Goal: Task Accomplishment & Management: Use online tool/utility

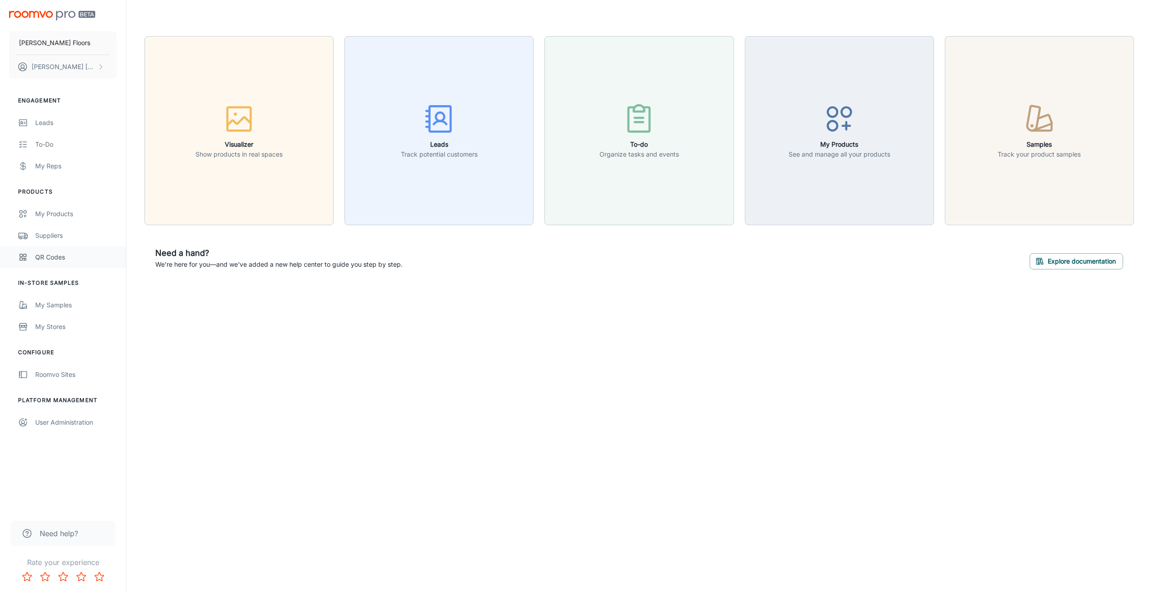
click at [47, 261] on div "QR Codes" at bounding box center [76, 257] width 82 height 10
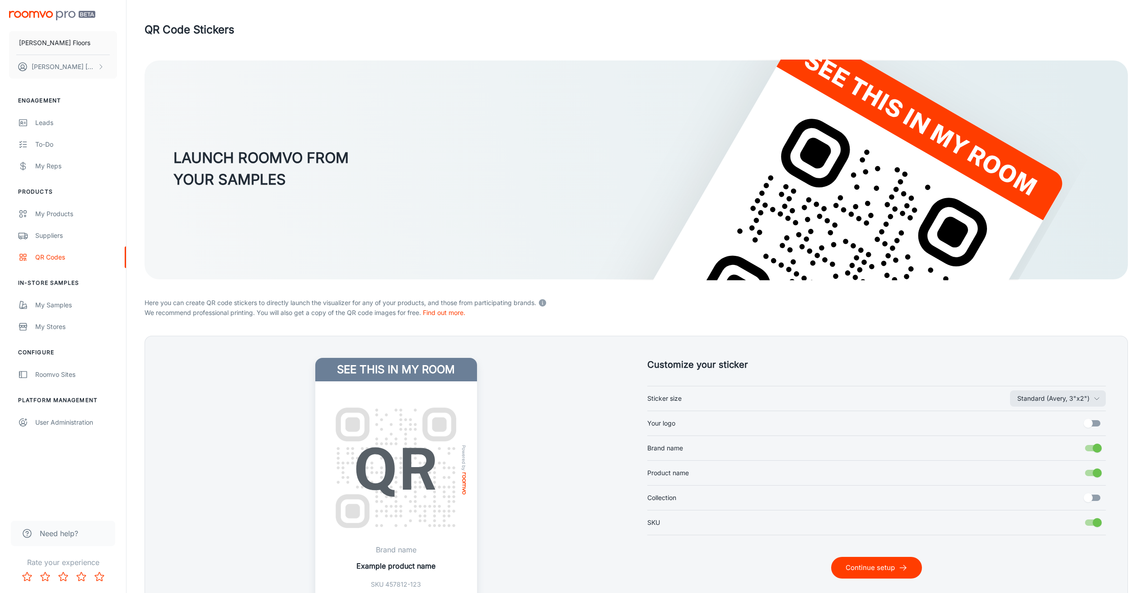
click at [1099, 424] on input "Your logo" at bounding box center [1087, 423] width 51 height 17
checkbox input "true"
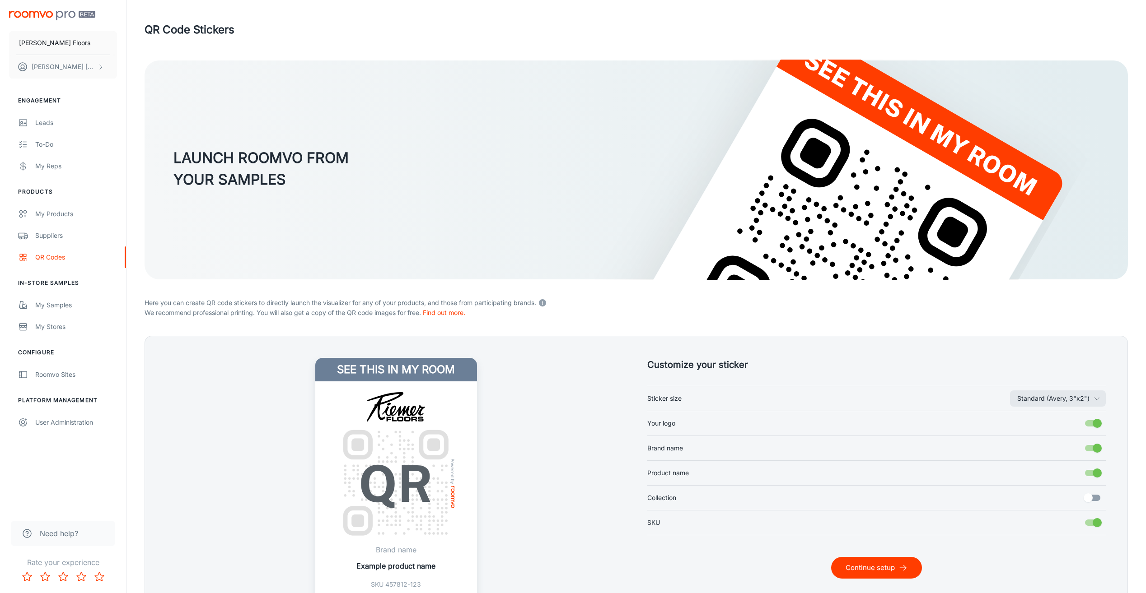
click at [905, 573] on button "Continue setup" at bounding box center [876, 568] width 91 height 22
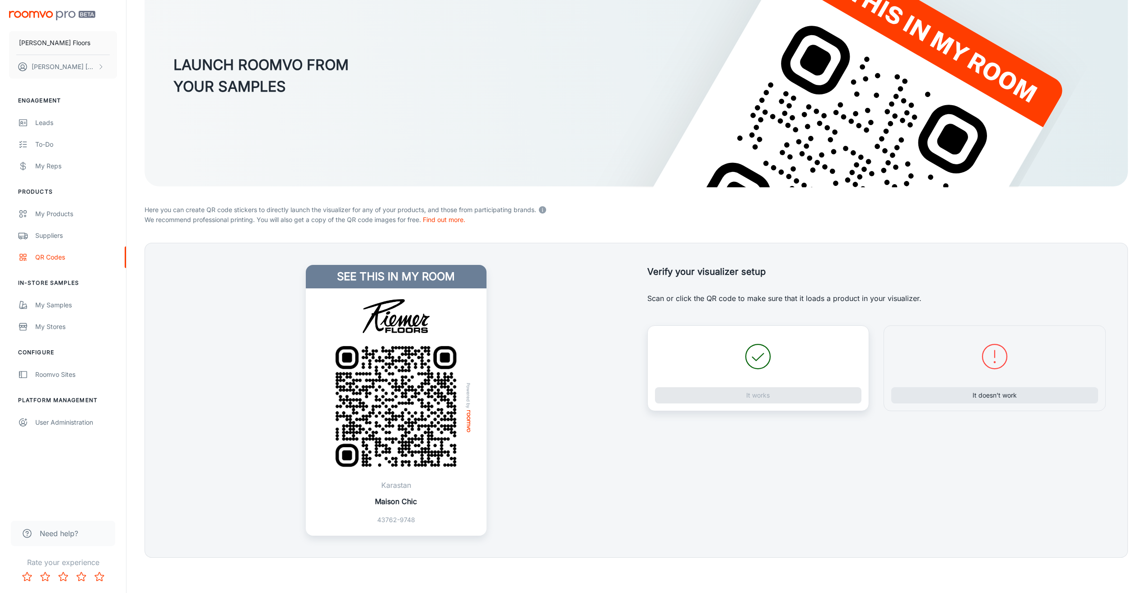
scroll to position [94, 0]
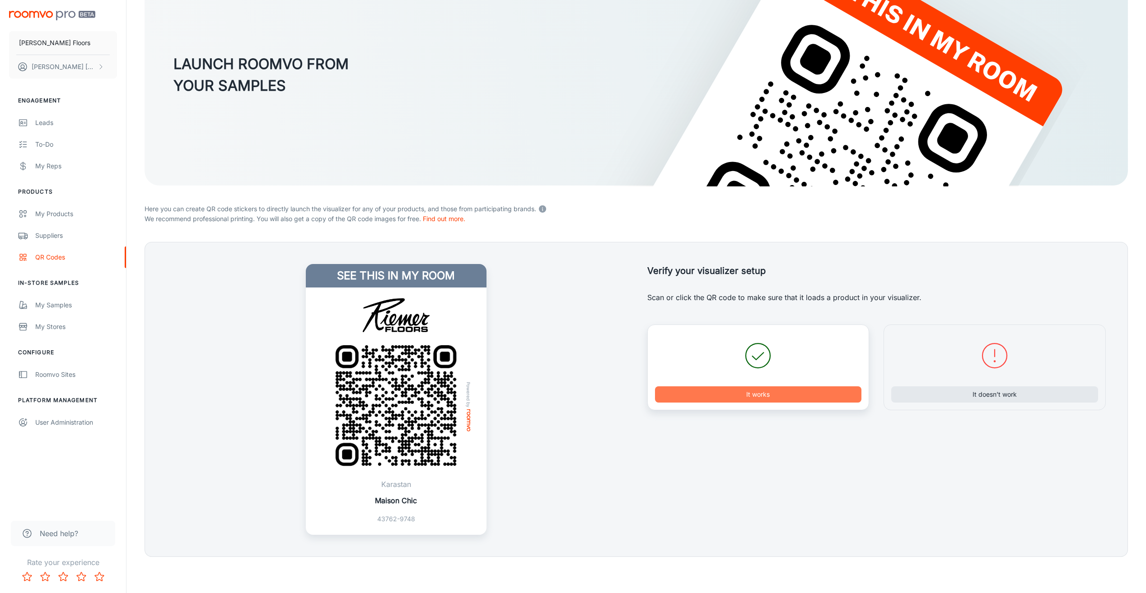
click at [781, 395] on button "It works" at bounding box center [758, 395] width 207 height 16
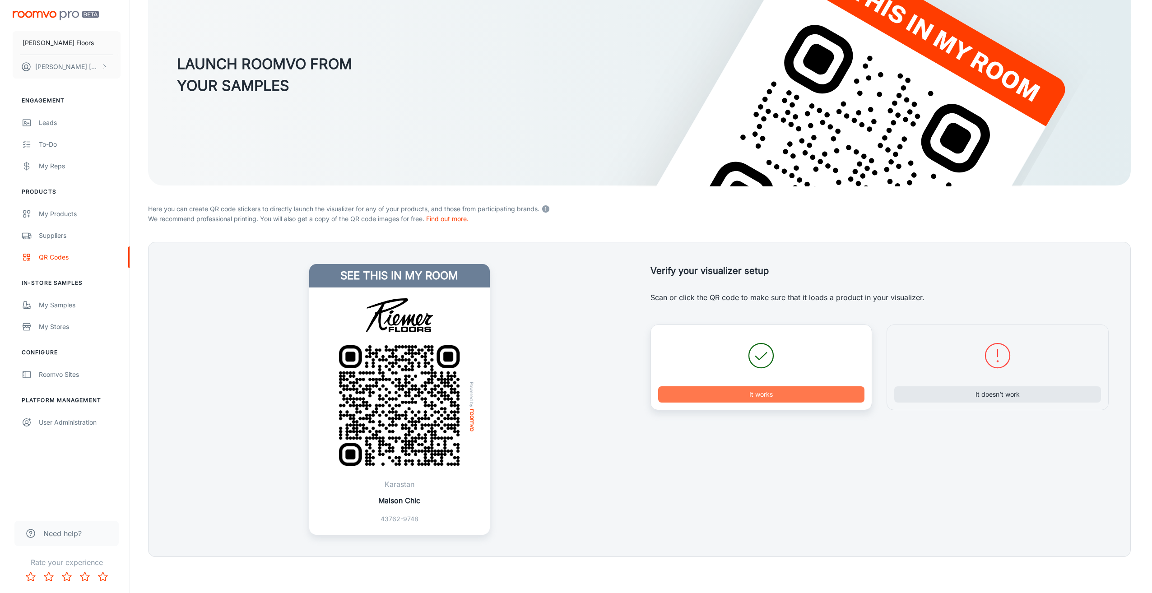
scroll to position [0, 0]
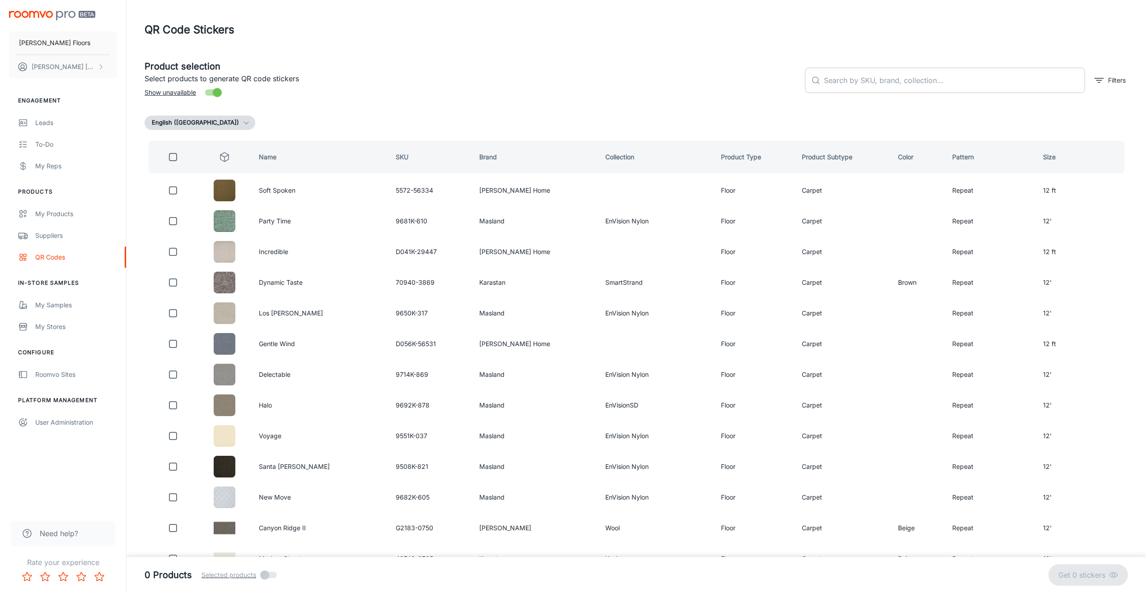
click at [933, 82] on input "text" at bounding box center [954, 80] width 261 height 25
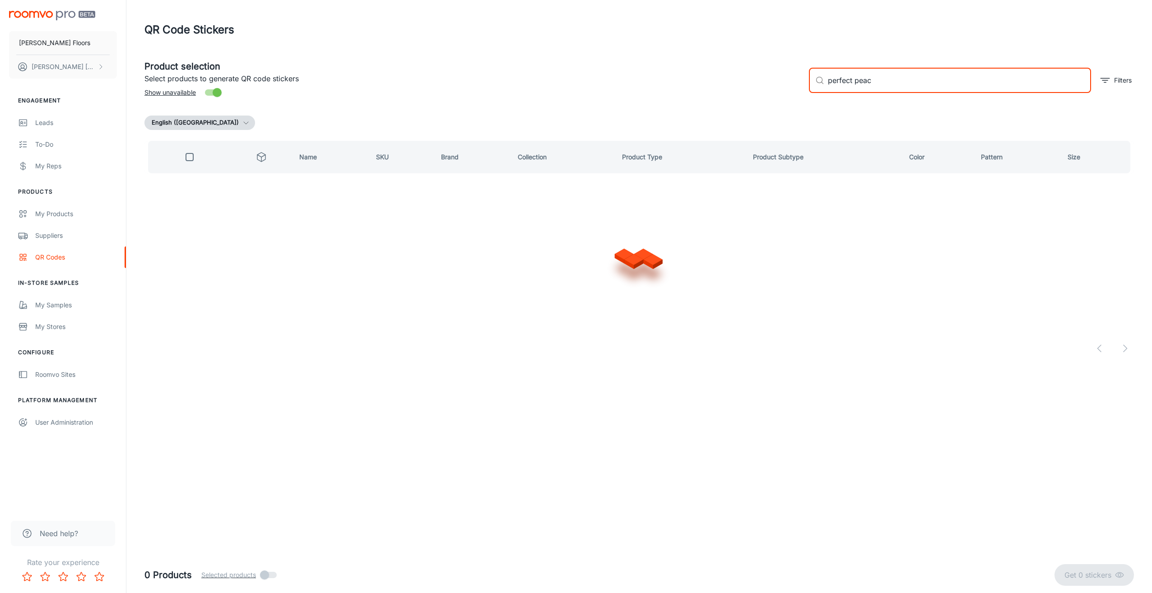
type input "perfect peace"
checkbox input "true"
type input "perfect peace"
